Goal: Task Accomplishment & Management: Manage account settings

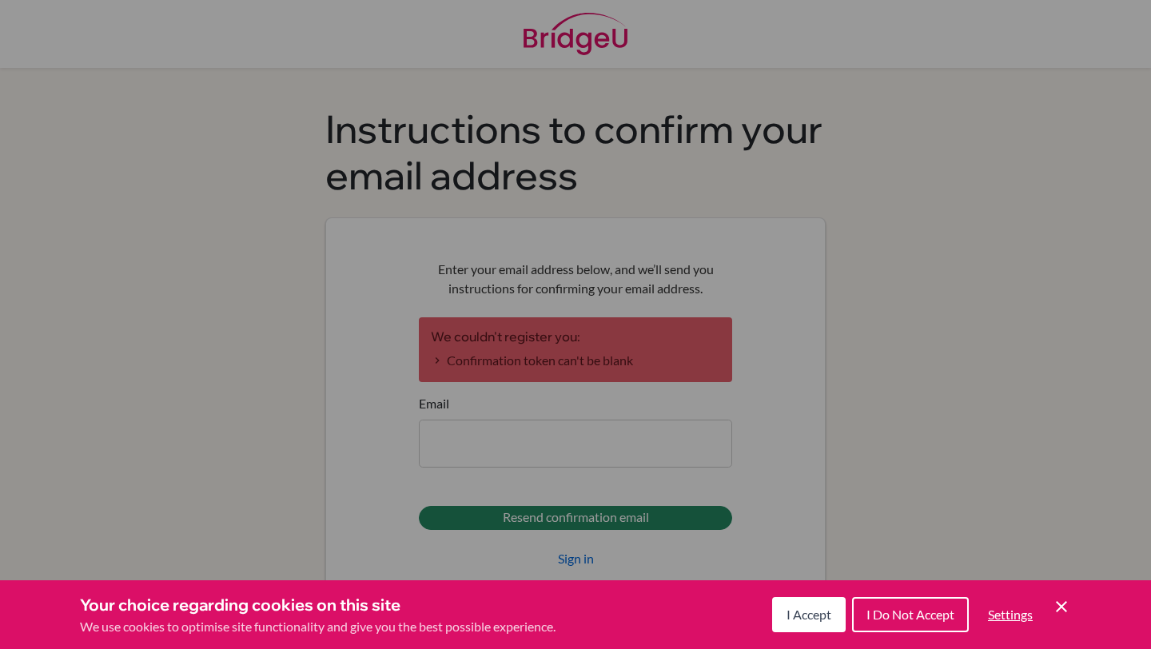
click at [797, 614] on span "I Accept" at bounding box center [809, 614] width 45 height 15
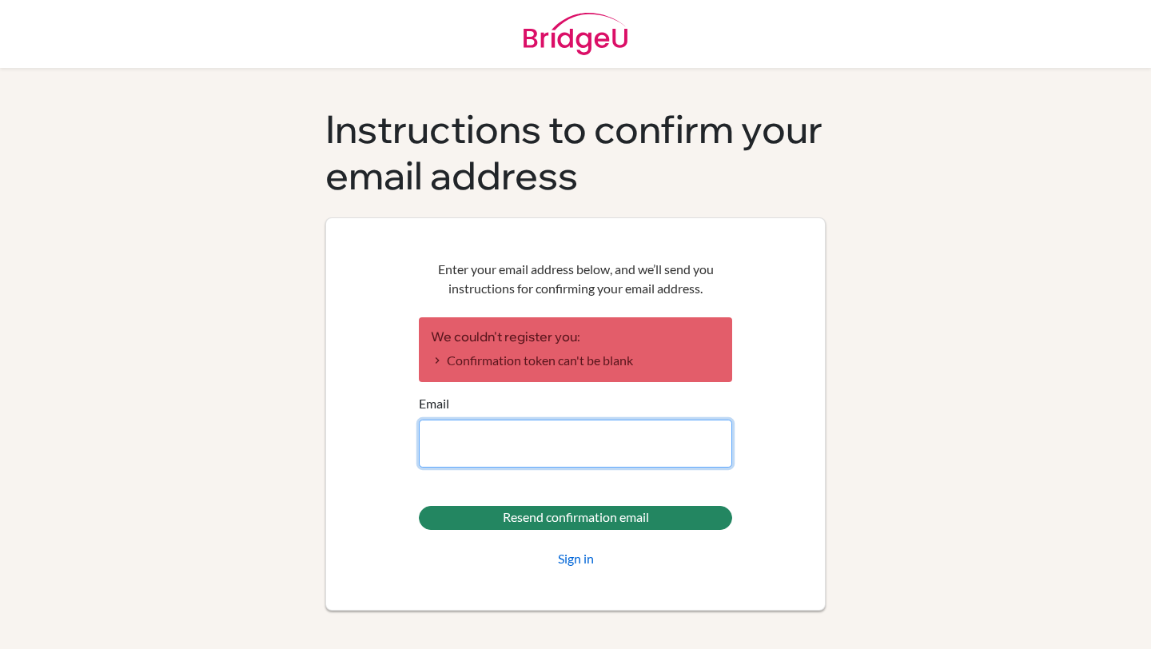
click at [506, 468] on input "Email" at bounding box center [575, 444] width 313 height 48
type input "[EMAIL_ADDRESS][DOMAIN_NAME]"
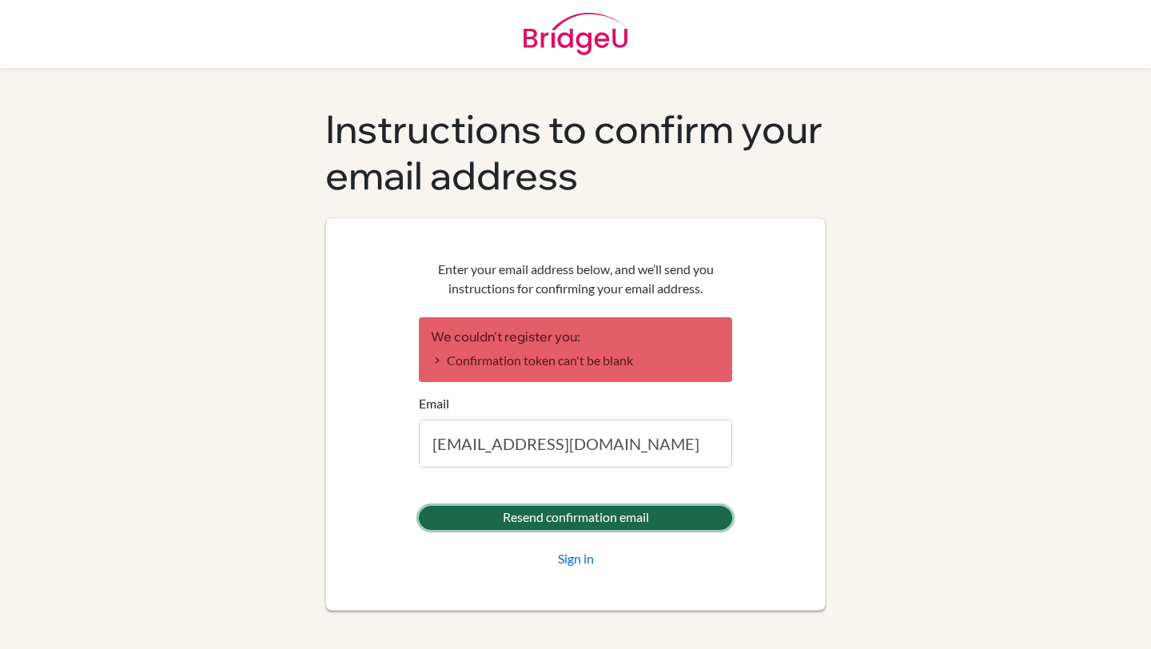
click at [553, 530] on input "Resend confirmation email" at bounding box center [575, 518] width 313 height 24
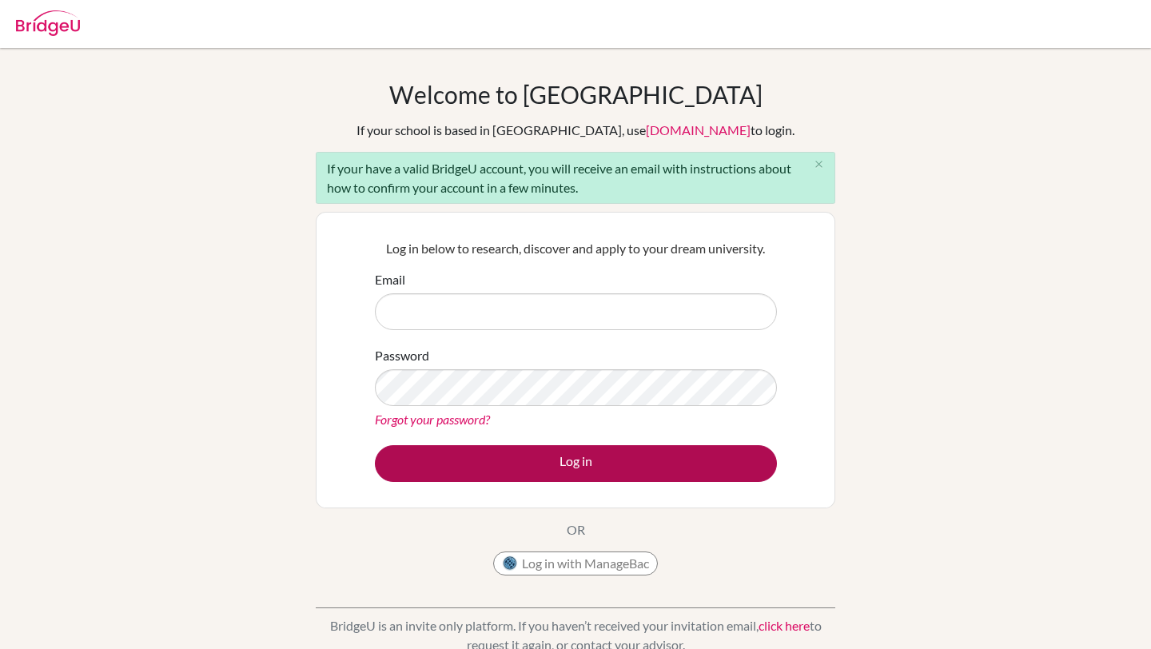
type input "[EMAIL_ADDRESS][DOMAIN_NAME]"
click at [535, 481] on button "Log in" at bounding box center [576, 463] width 402 height 37
